Goal: Check status: Check status

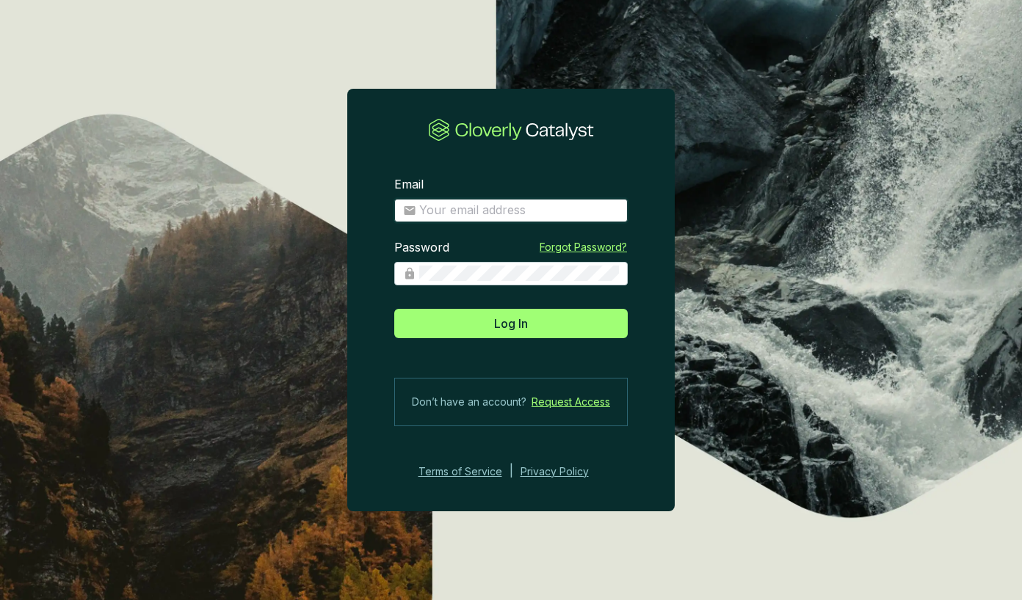
type input "[PERSON_NAME][EMAIL_ADDRESS][DOMAIN_NAME]"
click at [542, 318] on button "Log In" at bounding box center [510, 323] width 233 height 29
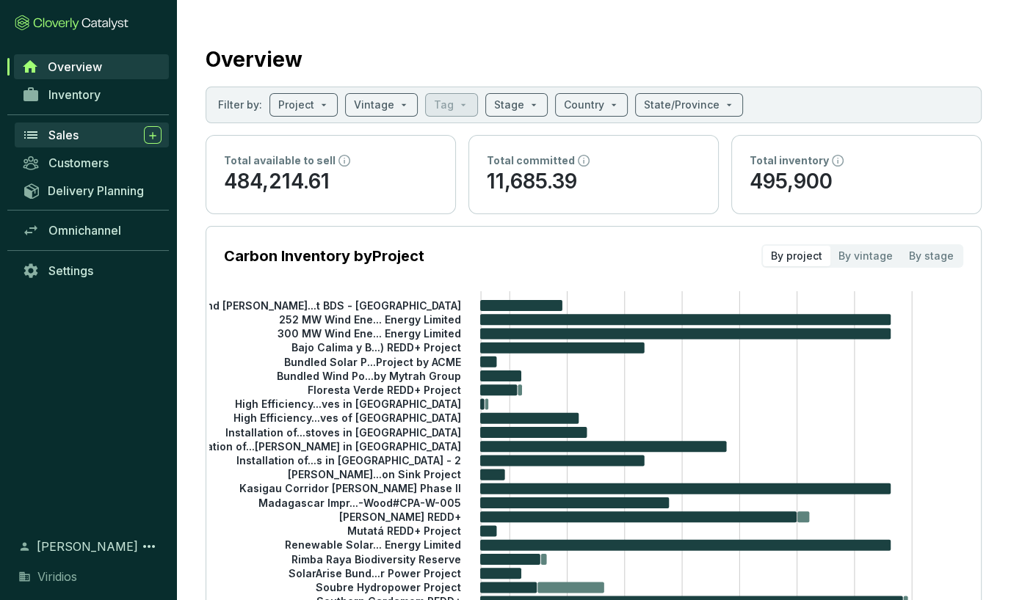
click at [92, 145] on link "Sales" at bounding box center [92, 135] width 154 height 25
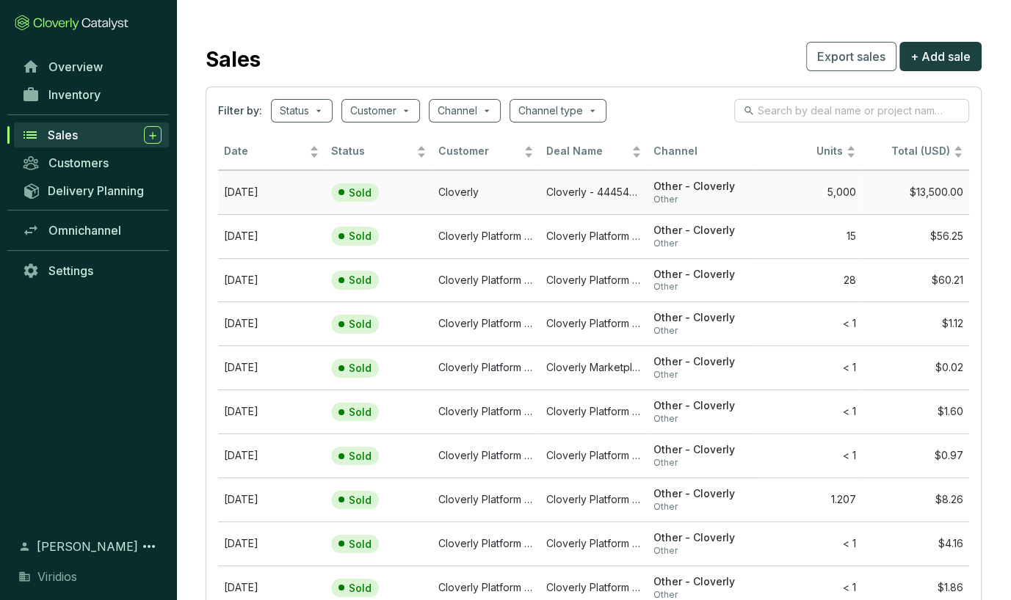
click at [523, 194] on td "Cloverly" at bounding box center [485, 192] width 107 height 44
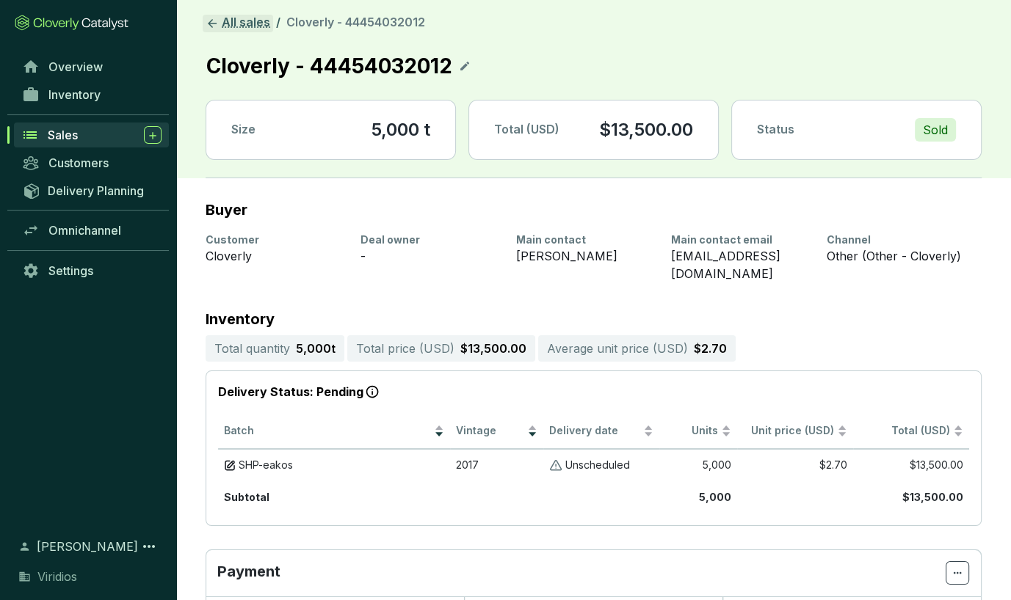
click at [241, 15] on link "All sales" at bounding box center [238, 24] width 70 height 18
